Goal: Browse casually

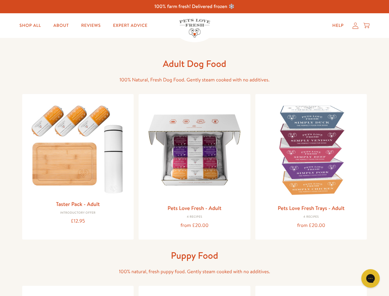
click at [371, 278] on icon "Gorgias live chat" at bounding box center [371, 278] width 6 height 6
